Goal: Task Accomplishment & Management: Manage account settings

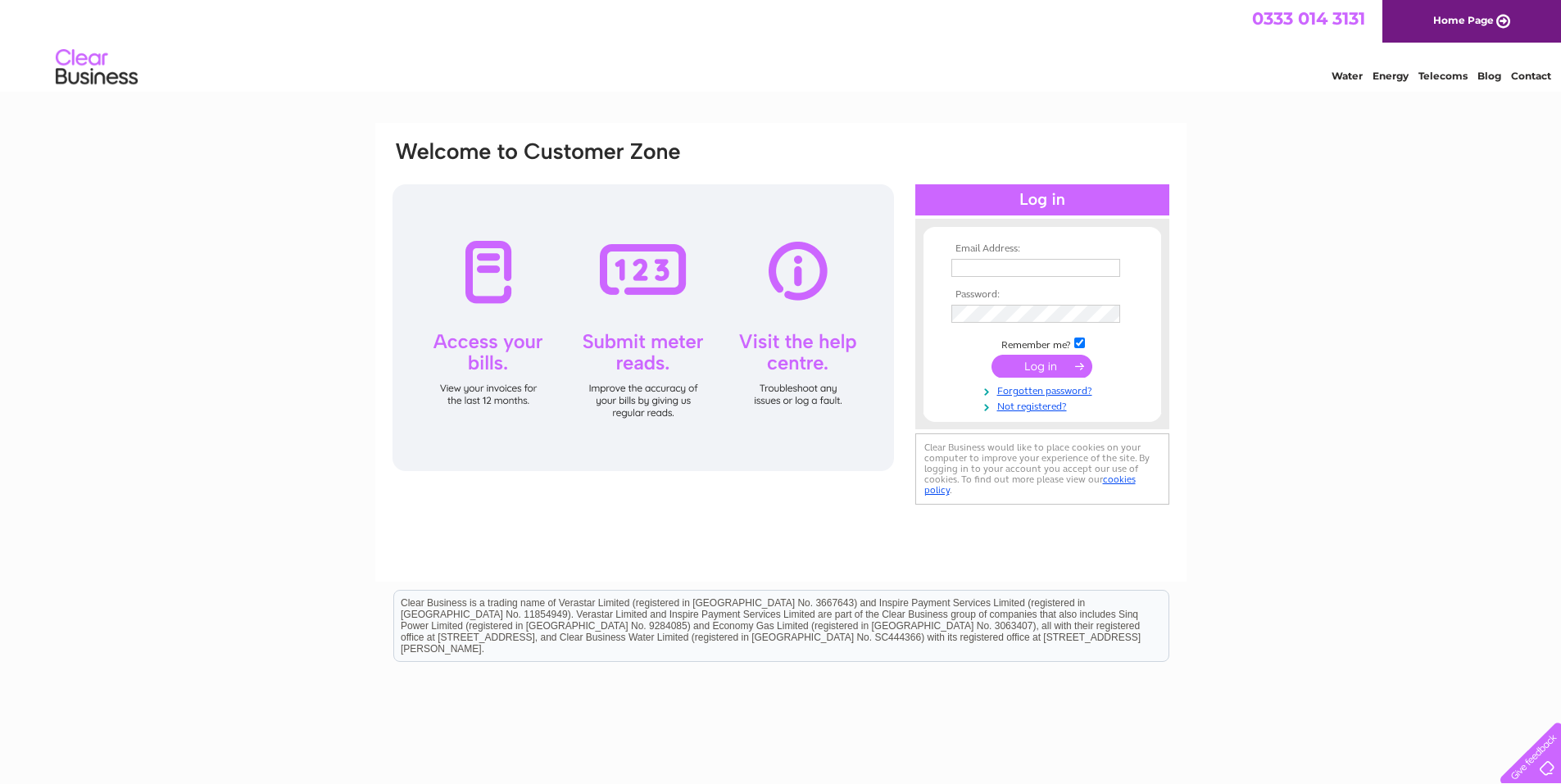
type input "theartisanwoodworkingco@gmail.com"
click at [1039, 368] on input "submit" at bounding box center [1042, 366] width 101 height 23
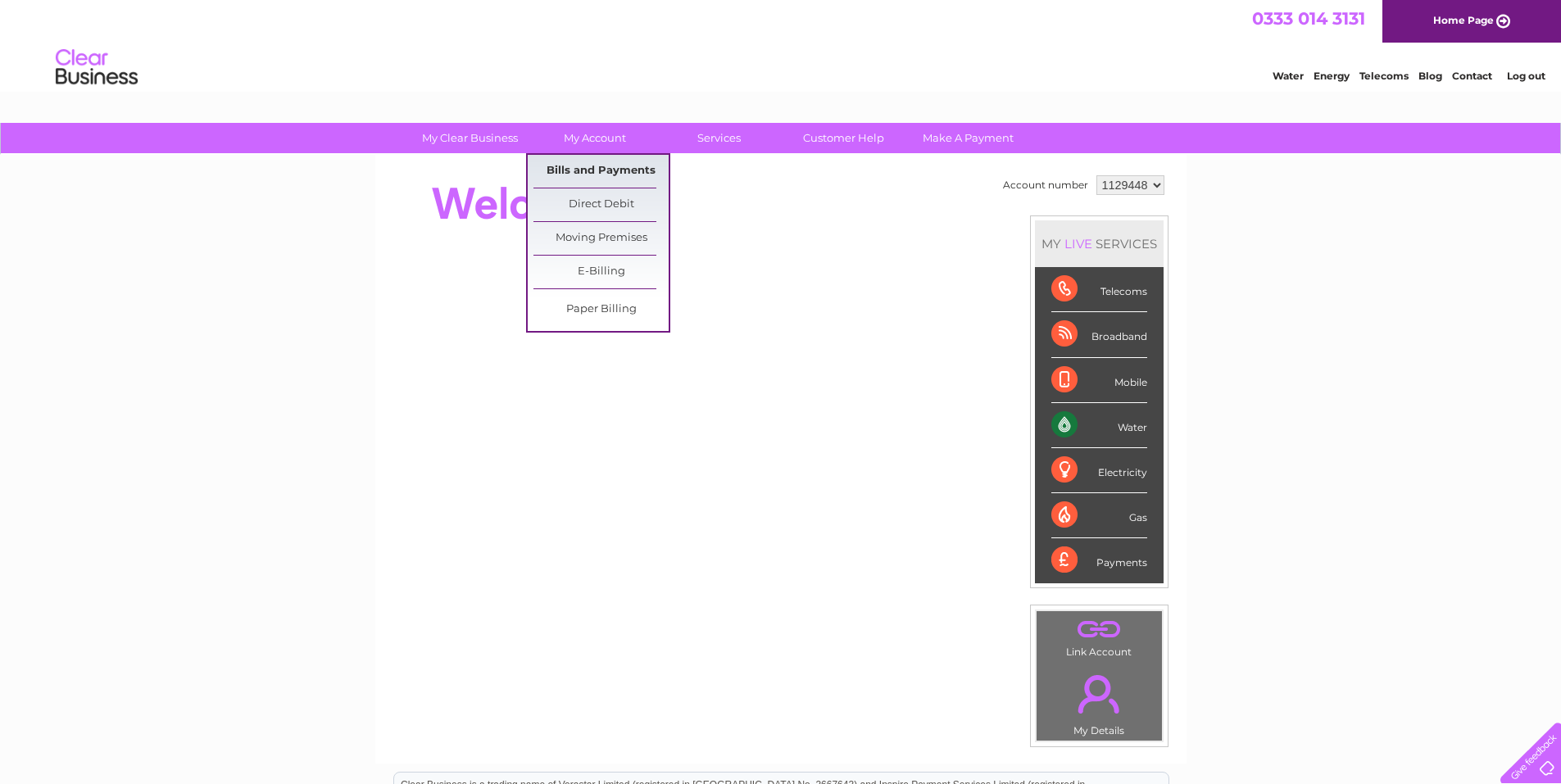
click at [596, 169] on link "Bills and Payments" at bounding box center [601, 171] width 136 height 33
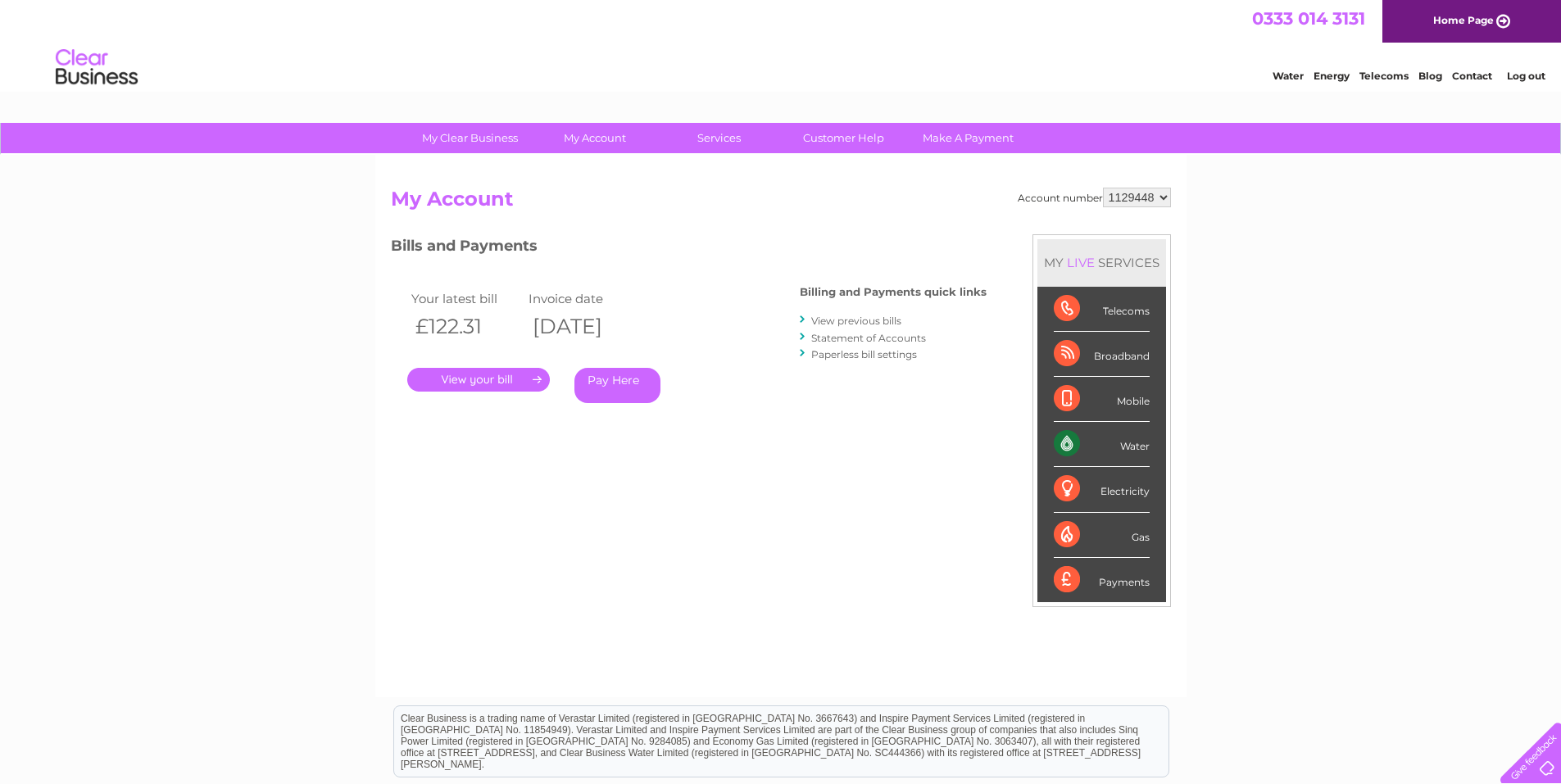
click at [831, 322] on link "View previous bills" at bounding box center [856, 321] width 90 height 12
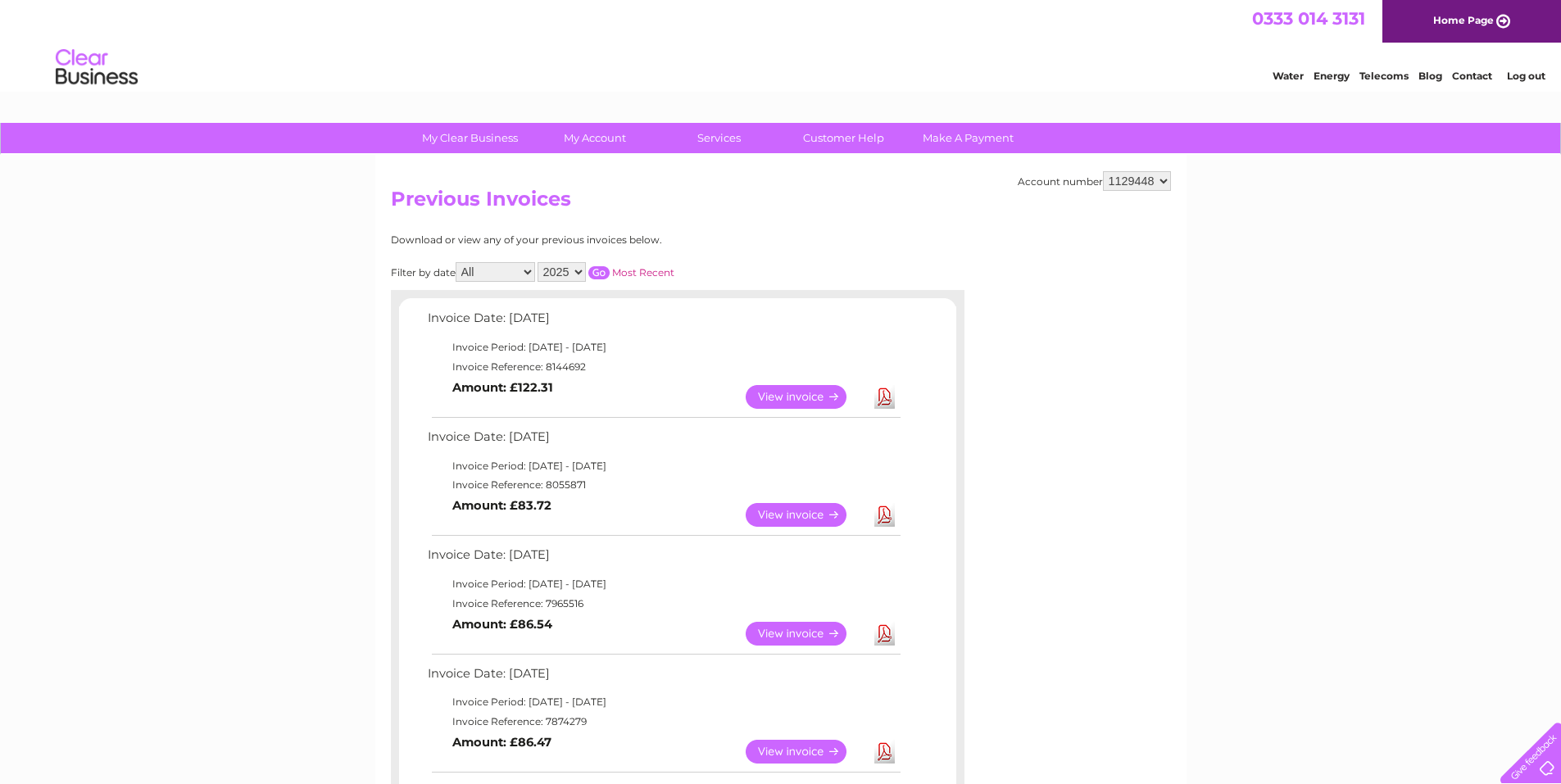
click at [783, 516] on link "View" at bounding box center [806, 515] width 121 height 24
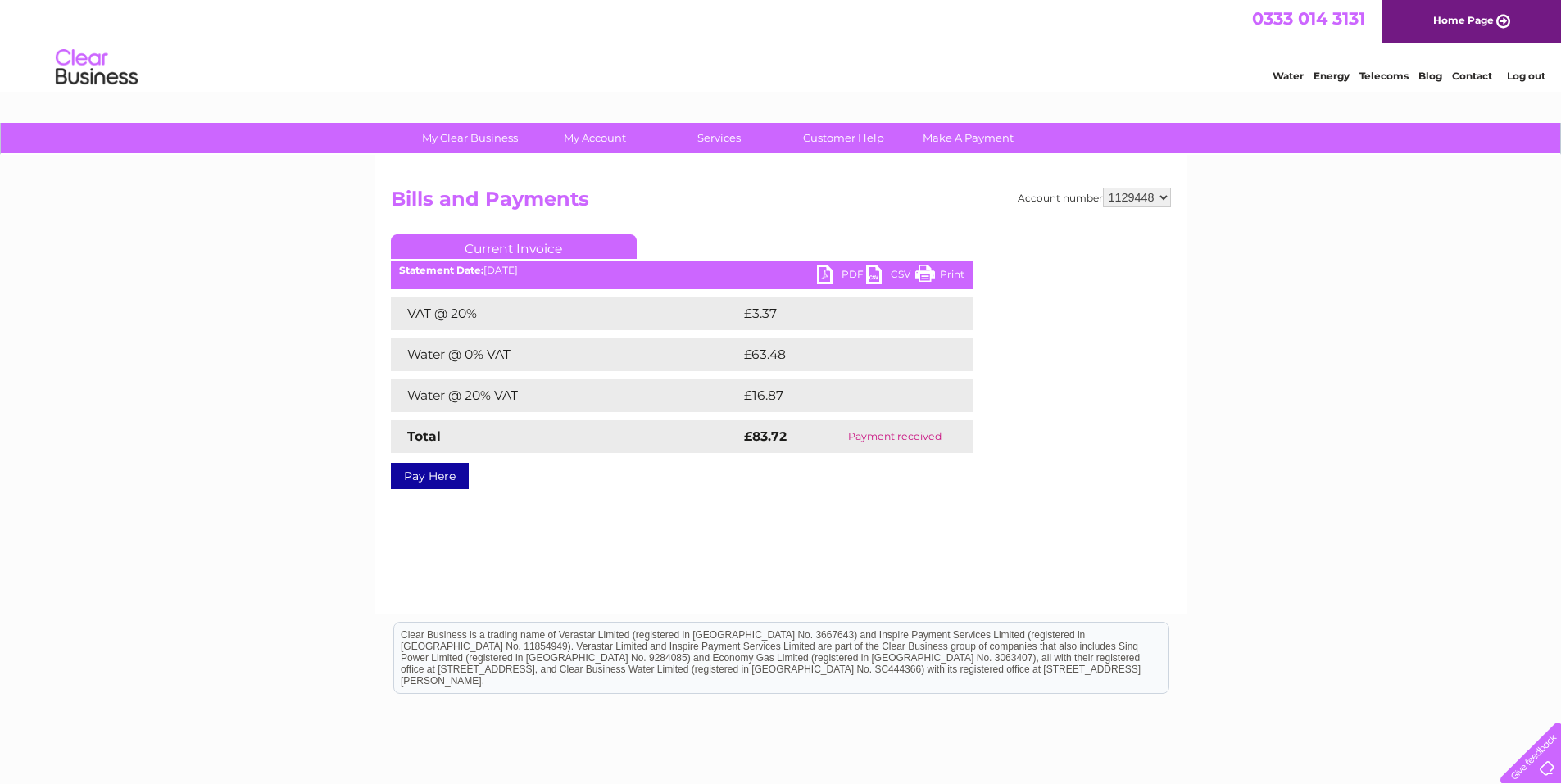
click at [826, 273] on link "PDF" at bounding box center [841, 276] width 49 height 24
